Goal: Check status: Check status

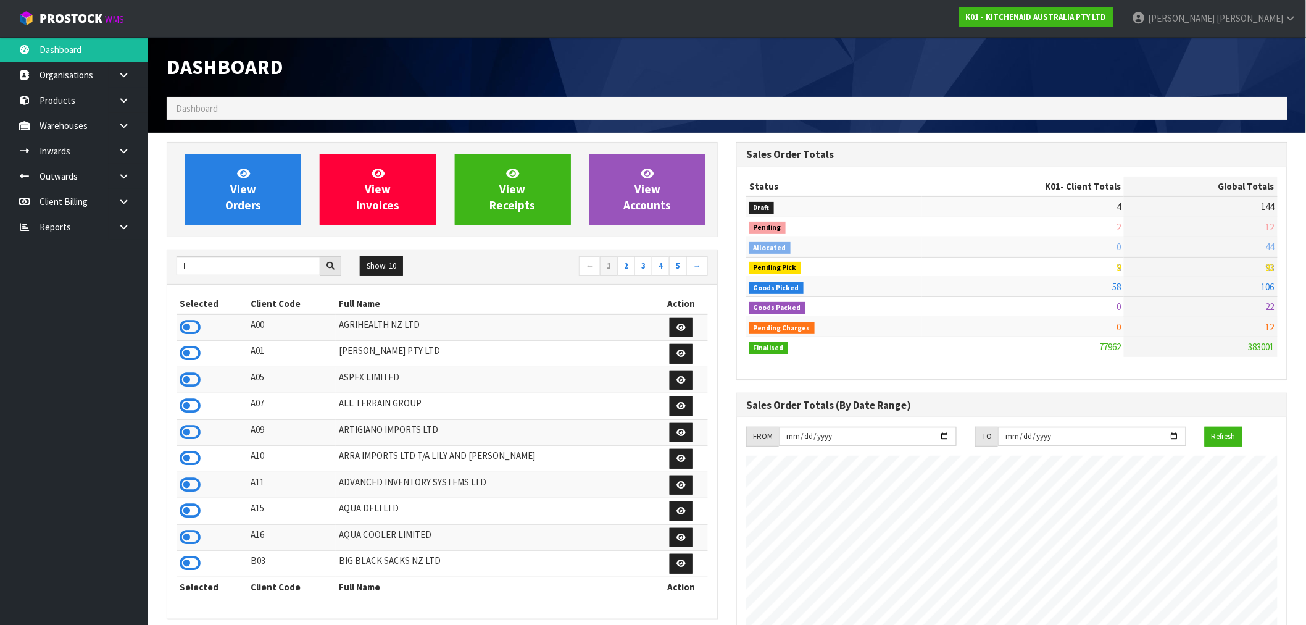
scroll to position [935, 570]
drag, startPoint x: 194, startPoint y: 270, endPoint x: 164, endPoint y: 276, distance: 30.2
click at [165, 275] on div "View Orders View Invoices View Receipts View Accounts I Show: 10 5 10 25 50 ← 1…" at bounding box center [442, 621] width 570 height 959
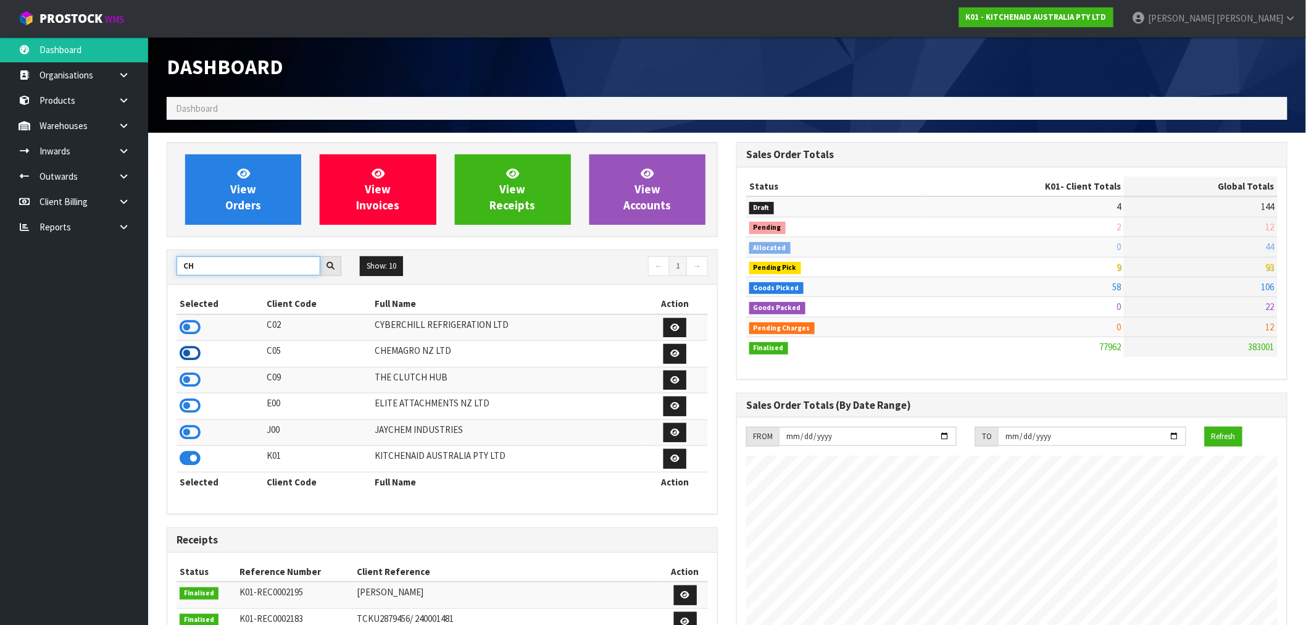
type input "CH"
click at [196, 354] on icon at bounding box center [190, 353] width 21 height 19
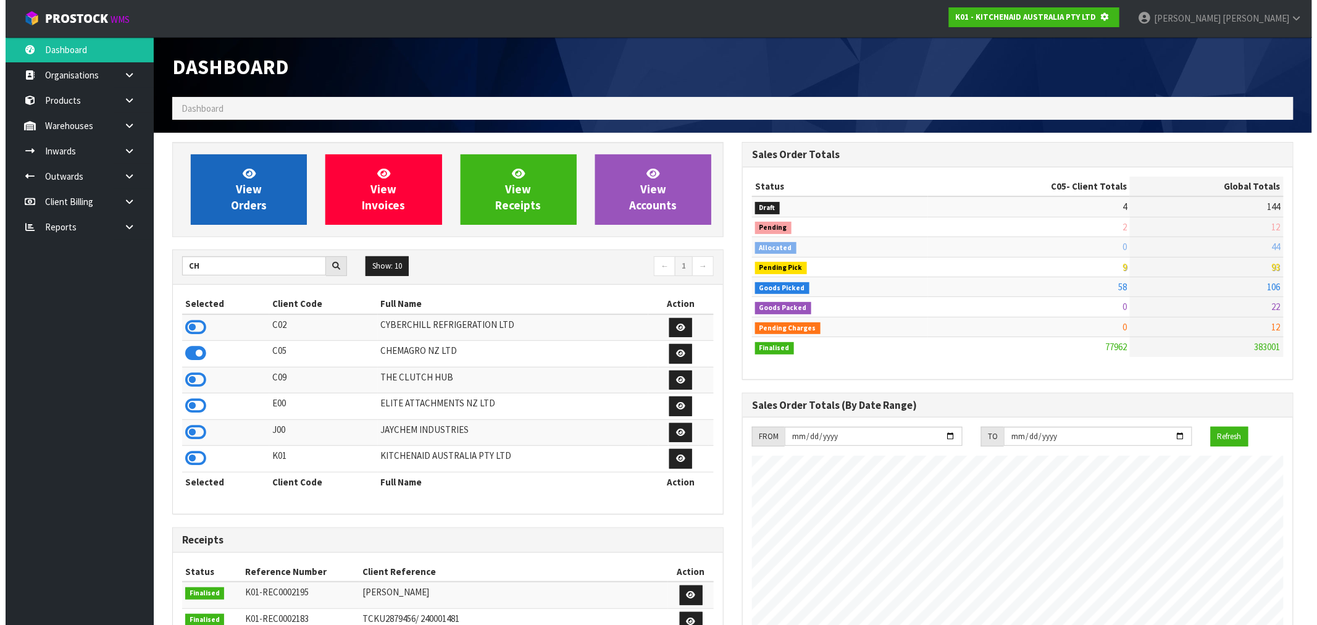
scroll to position [616645, 616845]
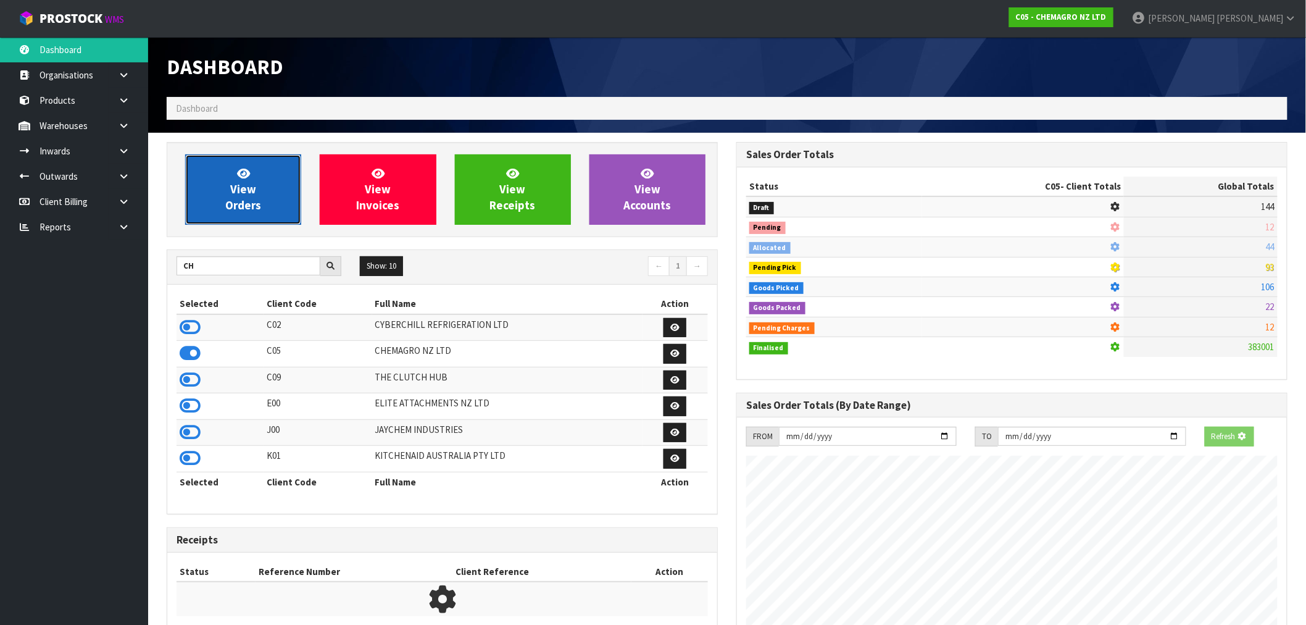
click at [249, 220] on link "View Orders" at bounding box center [243, 189] width 116 height 70
